Goal: Task Accomplishment & Management: Use online tool/utility

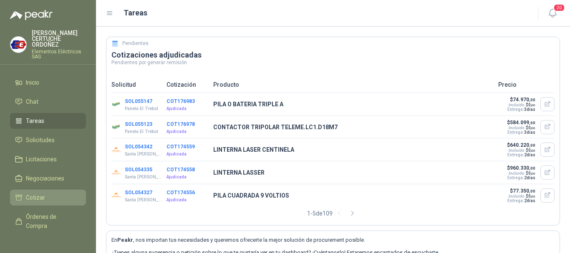
click at [37, 201] on span "Cotizar" at bounding box center [35, 197] width 19 height 9
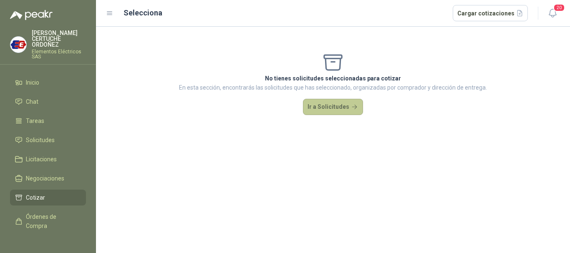
click at [320, 107] on button "Ir a Solicitudes" at bounding box center [333, 107] width 60 height 17
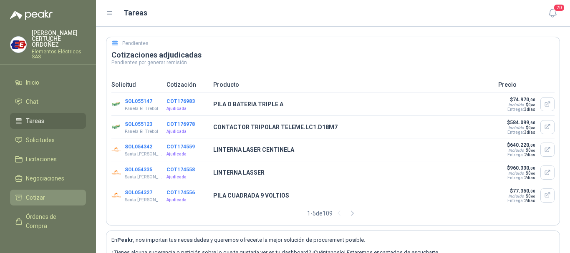
click at [51, 192] on link "Cotizar" at bounding box center [48, 198] width 76 height 16
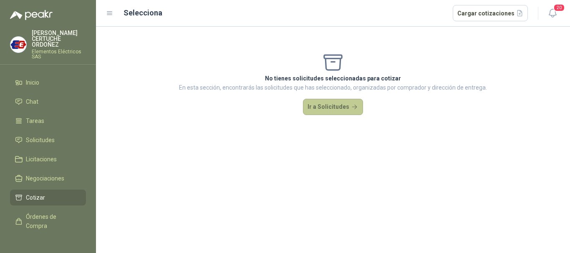
click at [326, 103] on button "Ir a Solicitudes" at bounding box center [333, 107] width 60 height 17
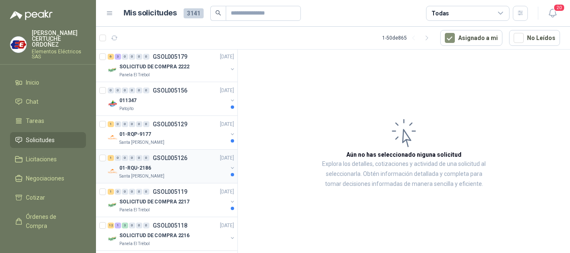
scroll to position [1127, 0]
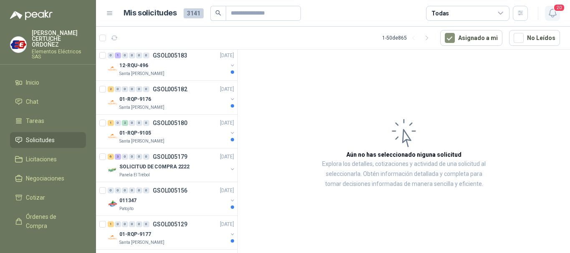
click at [555, 6] on span "20" at bounding box center [559, 8] width 12 height 8
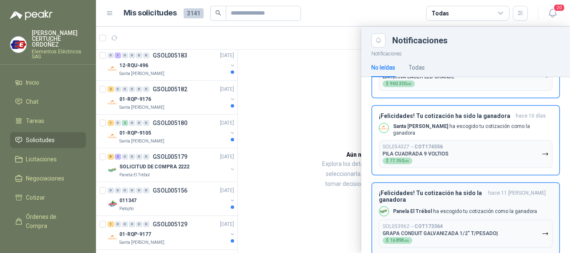
scroll to position [626, 0]
